Goal: Transaction & Acquisition: Purchase product/service

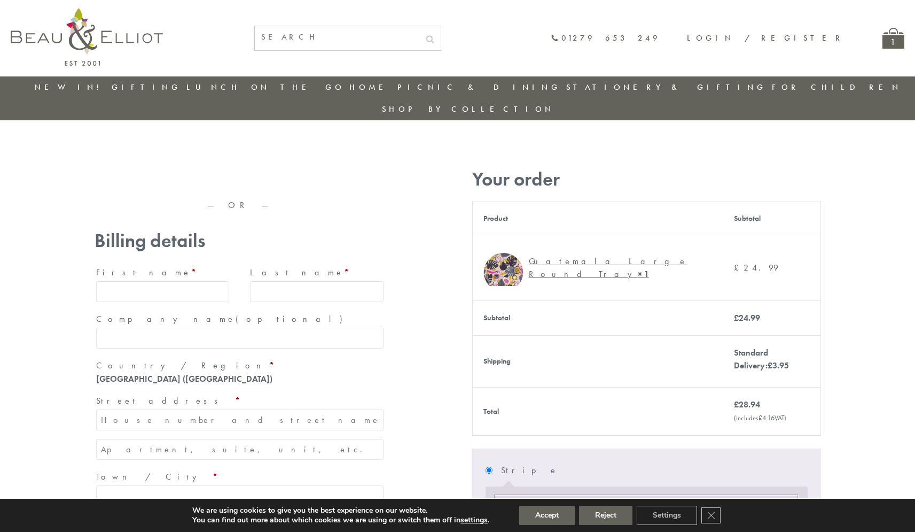
type input "maria33@yahoo.com"
type input "Maria"
type input "Williams"
type input "23, Scottsdale, Happytown"
type input "London"
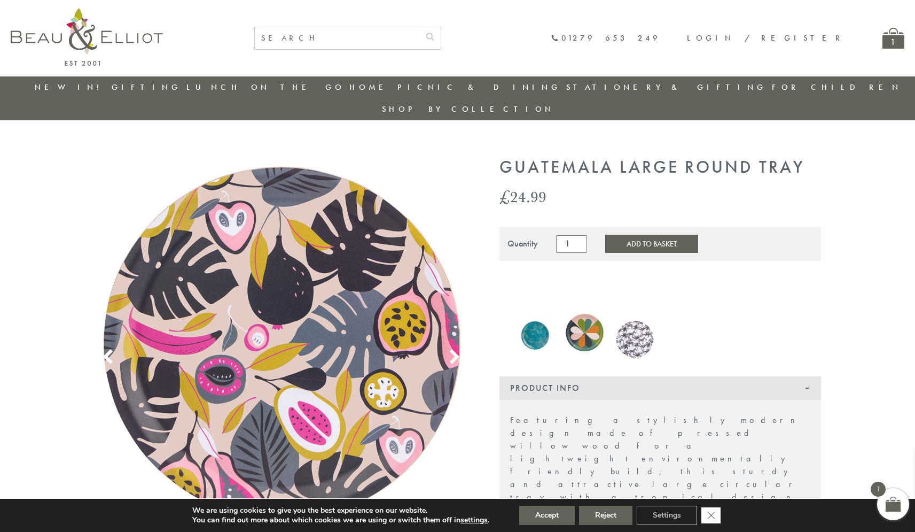
click at [712, 515] on icon "Close GDPR Cookie Banner" at bounding box center [711, 515] width 19 height 16
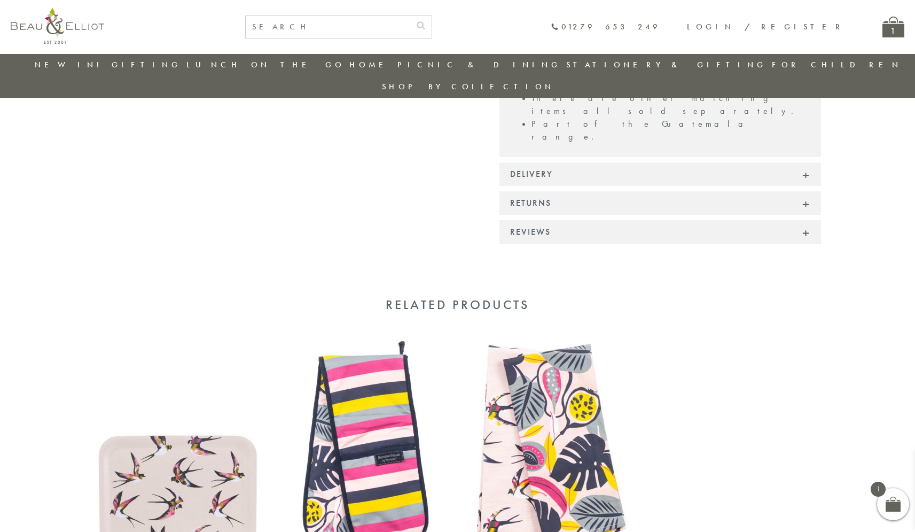
scroll to position [593, 0]
